Goal: Navigation & Orientation: Find specific page/section

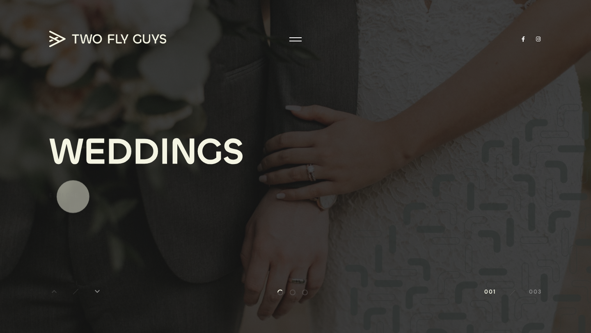
click at [73, 197] on div "Explore" at bounding box center [64, 195] width 30 height 9
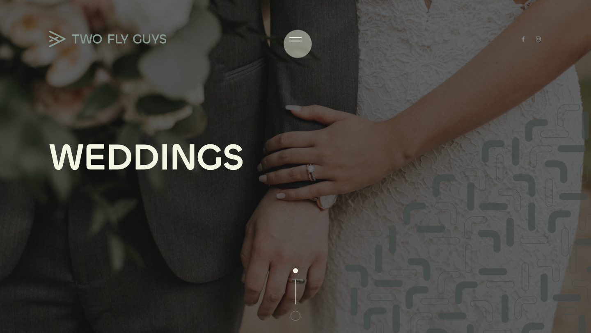
click at [298, 42] on div at bounding box center [295, 39] width 12 height 8
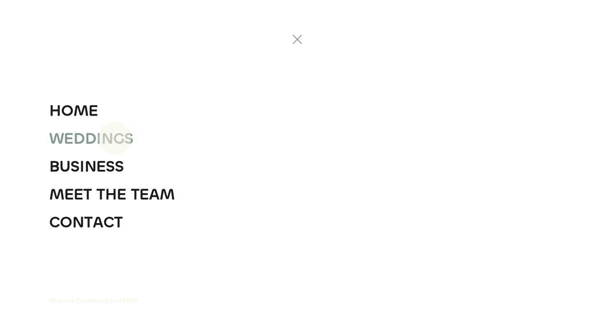
click at [115, 138] on div "G" at bounding box center [118, 139] width 11 height 28
